Goal: Book appointment/travel/reservation

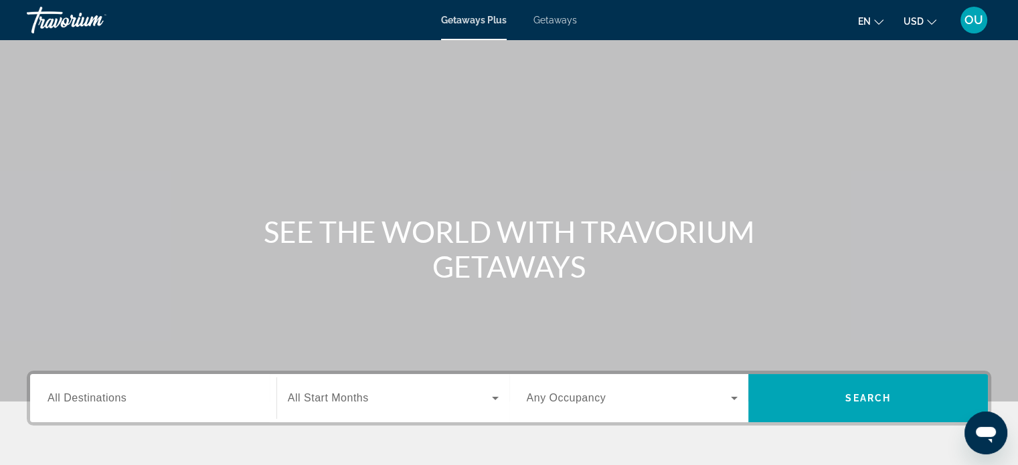
click at [121, 401] on span "All Destinations" at bounding box center [86, 397] width 79 height 11
click at [121, 401] on input "Destination All Destinations" at bounding box center [152, 399] width 211 height 16
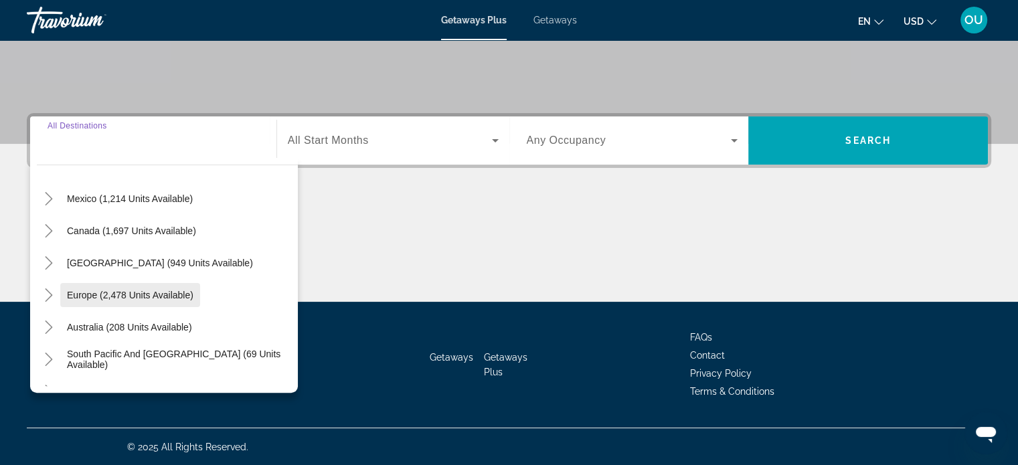
scroll to position [201, 0]
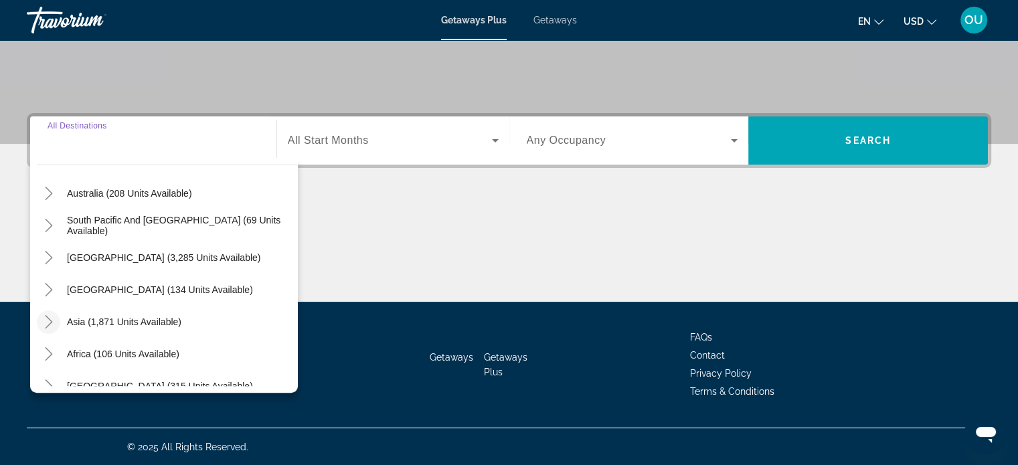
click at [46, 321] on icon "Toggle Asia (1,871 units available)" at bounding box center [48, 321] width 13 height 13
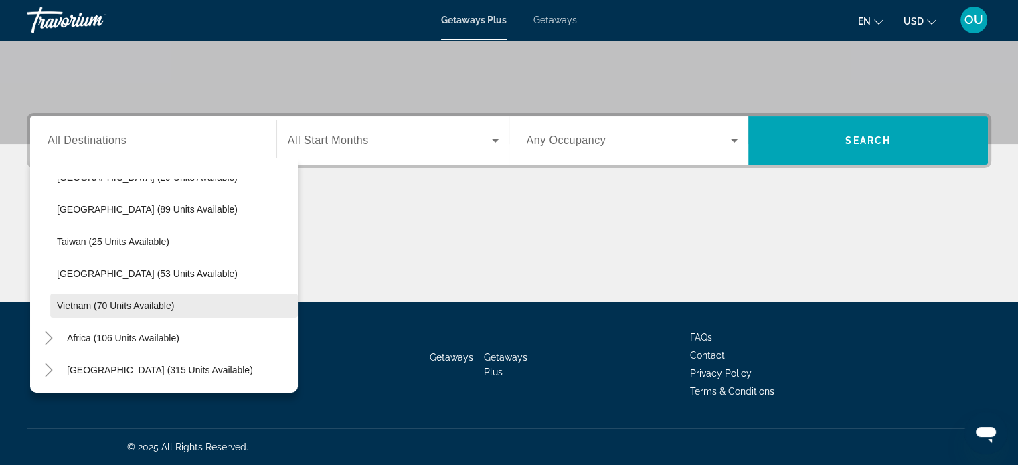
scroll to position [302, 0]
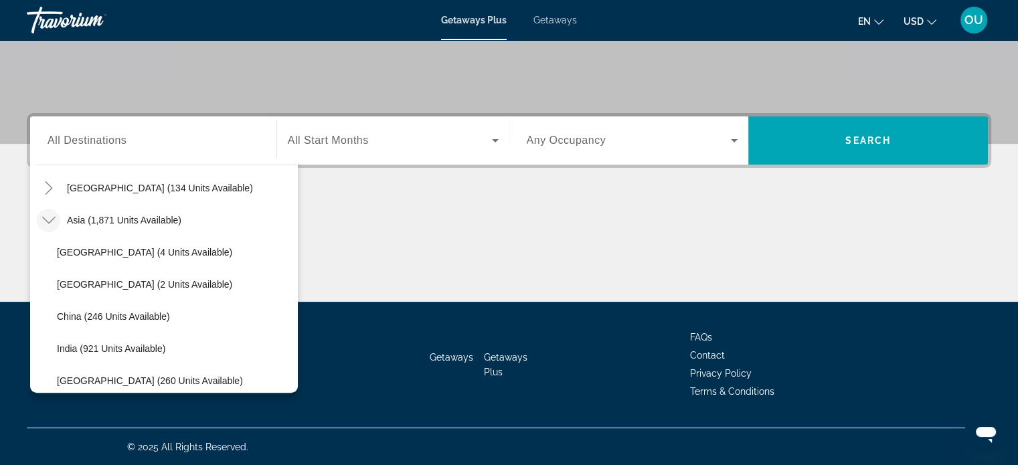
click at [45, 219] on icon "Toggle Asia (1,871 units available)" at bounding box center [48, 219] width 13 height 13
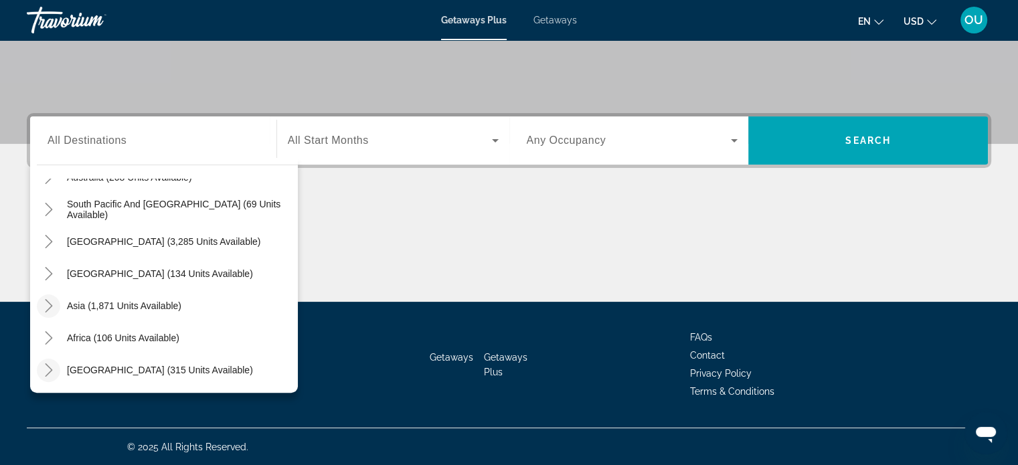
click at [52, 371] on icon "Toggle Middle East (315 units available)" at bounding box center [48, 369] width 13 height 13
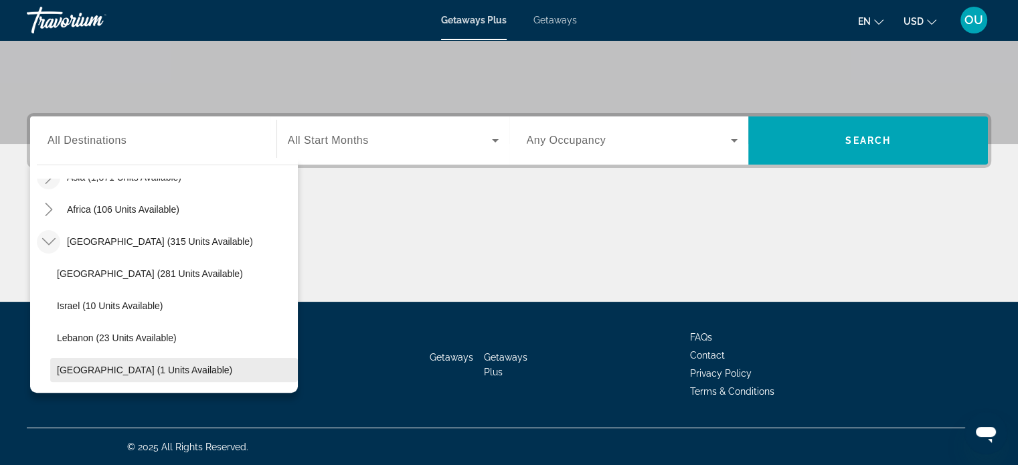
click at [233, 369] on span "Search widget" at bounding box center [174, 370] width 248 height 32
type input "**********"
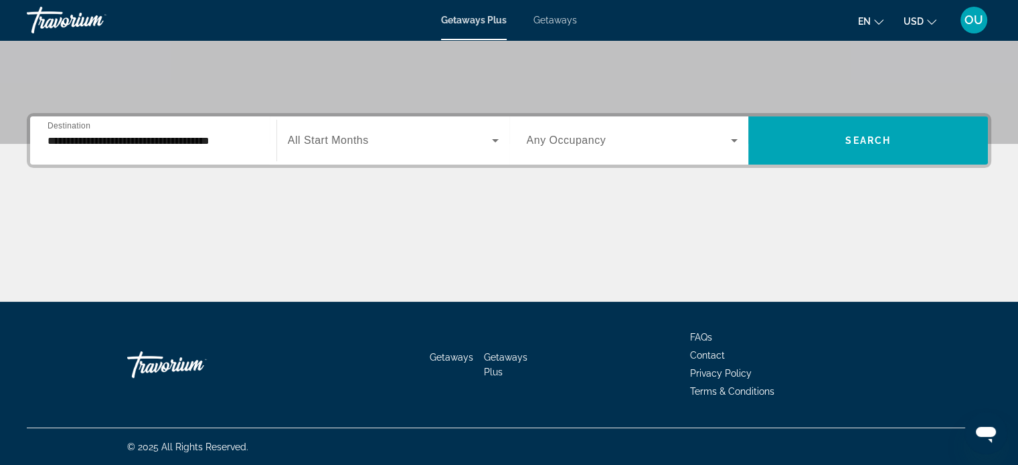
click at [571, 137] on span "Any Occupancy" at bounding box center [566, 139] width 80 height 11
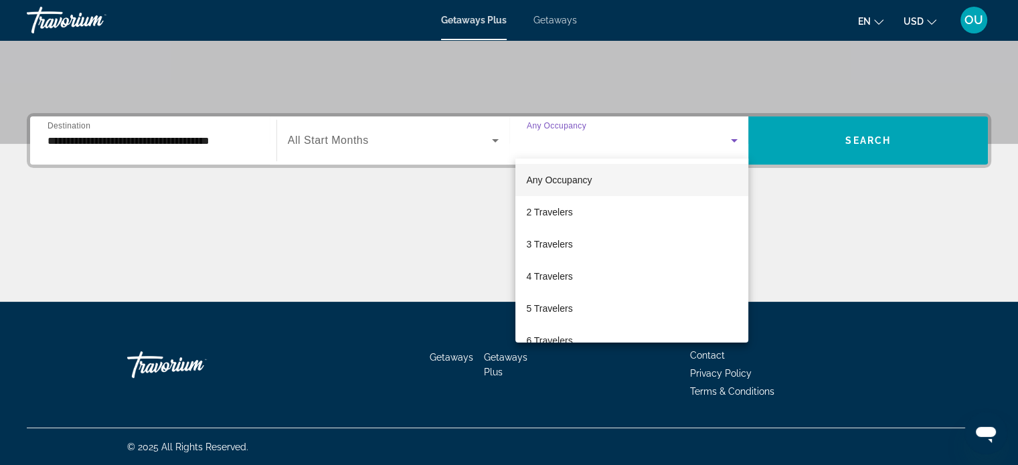
click at [571, 137] on div at bounding box center [509, 232] width 1018 height 465
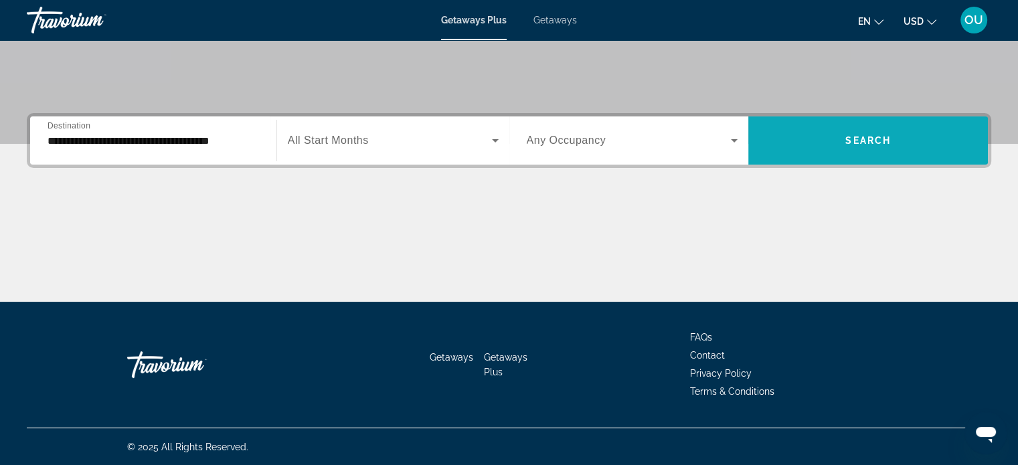
click at [891, 141] on span "Search widget" at bounding box center [867, 140] width 239 height 32
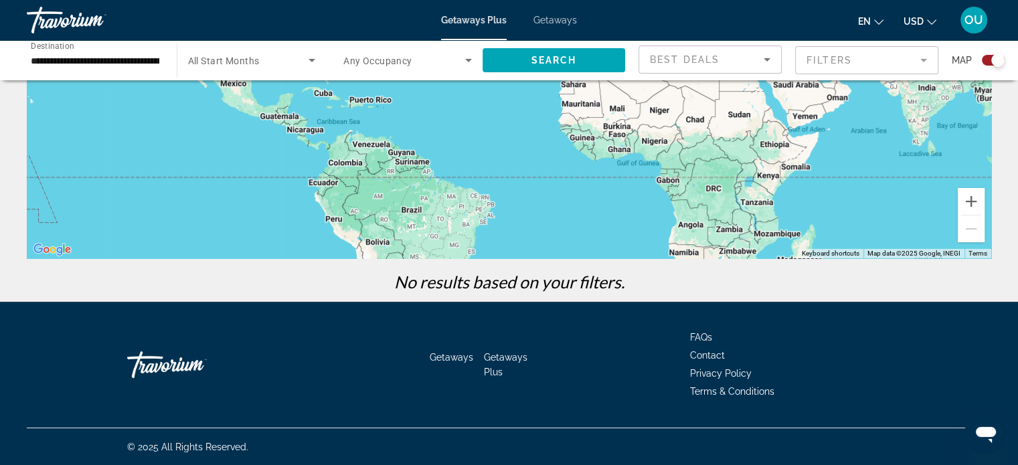
scroll to position [103, 0]
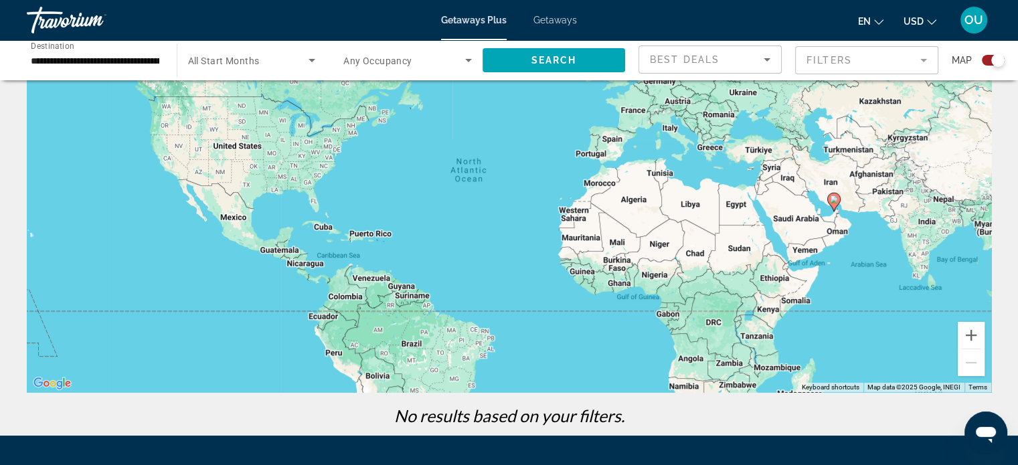
click at [830, 201] on image "Main content" at bounding box center [834, 199] width 8 height 8
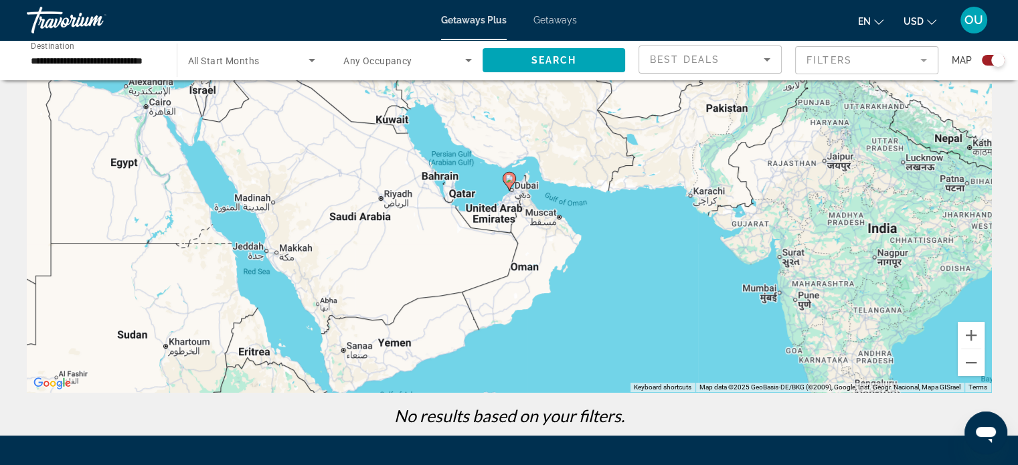
click at [509, 184] on icon "Main content" at bounding box center [508, 181] width 12 height 17
type input "**********"
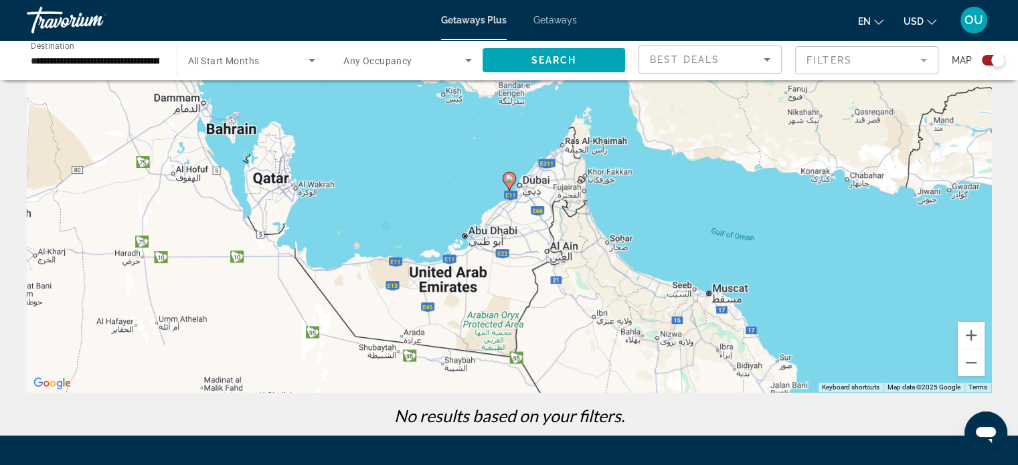
click at [513, 197] on div "To navigate, press the arrow keys. To activate drag with keyboard, press Alt + …" at bounding box center [509, 191] width 964 height 401
click at [511, 179] on image "Main content" at bounding box center [509, 179] width 8 height 8
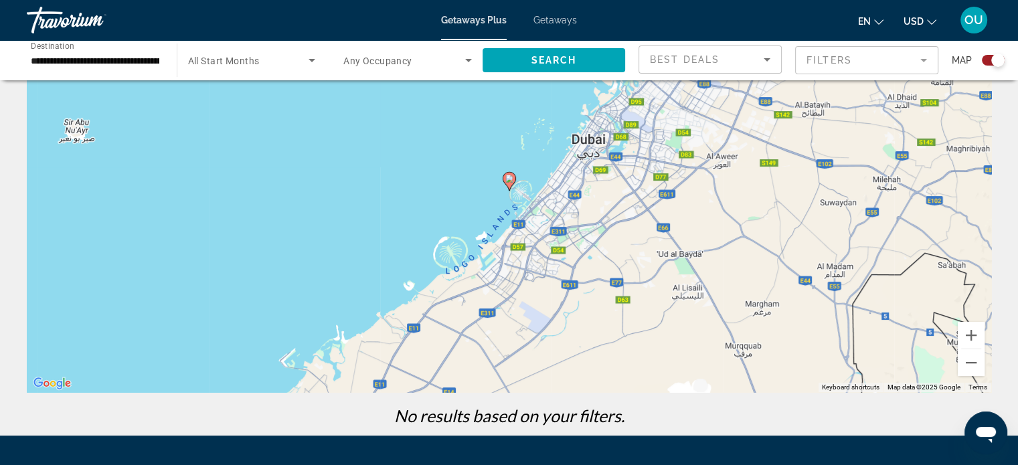
click at [510, 176] on image "Main content" at bounding box center [509, 179] width 8 height 8
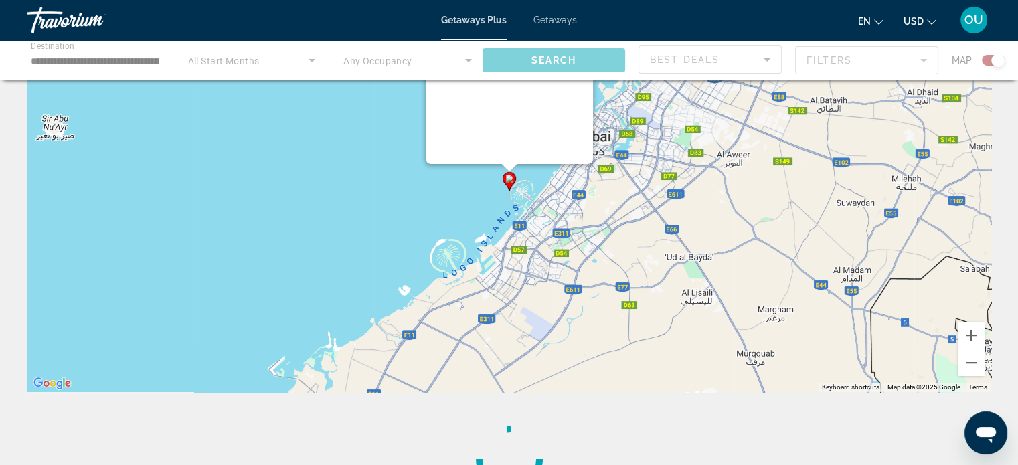
scroll to position [0, 0]
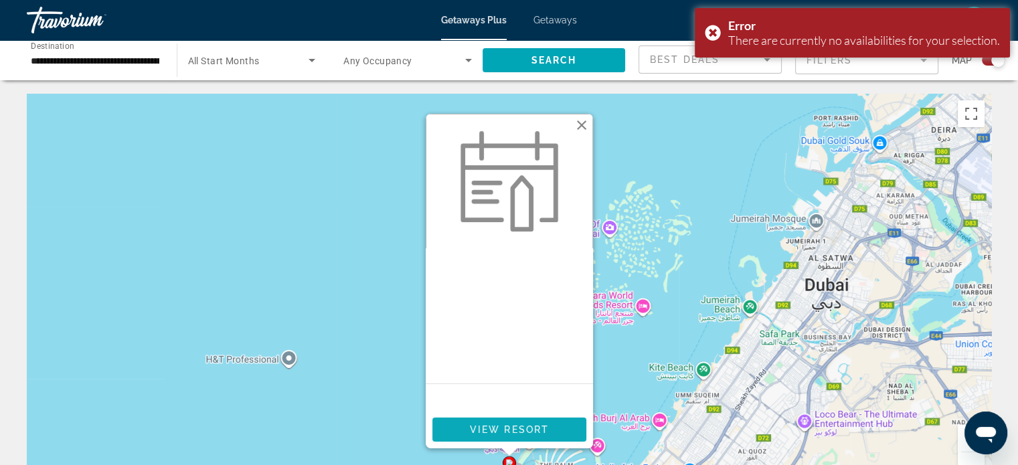
click at [537, 427] on span "View Resort" at bounding box center [508, 429] width 79 height 11
